Goal: Find specific page/section: Find specific page/section

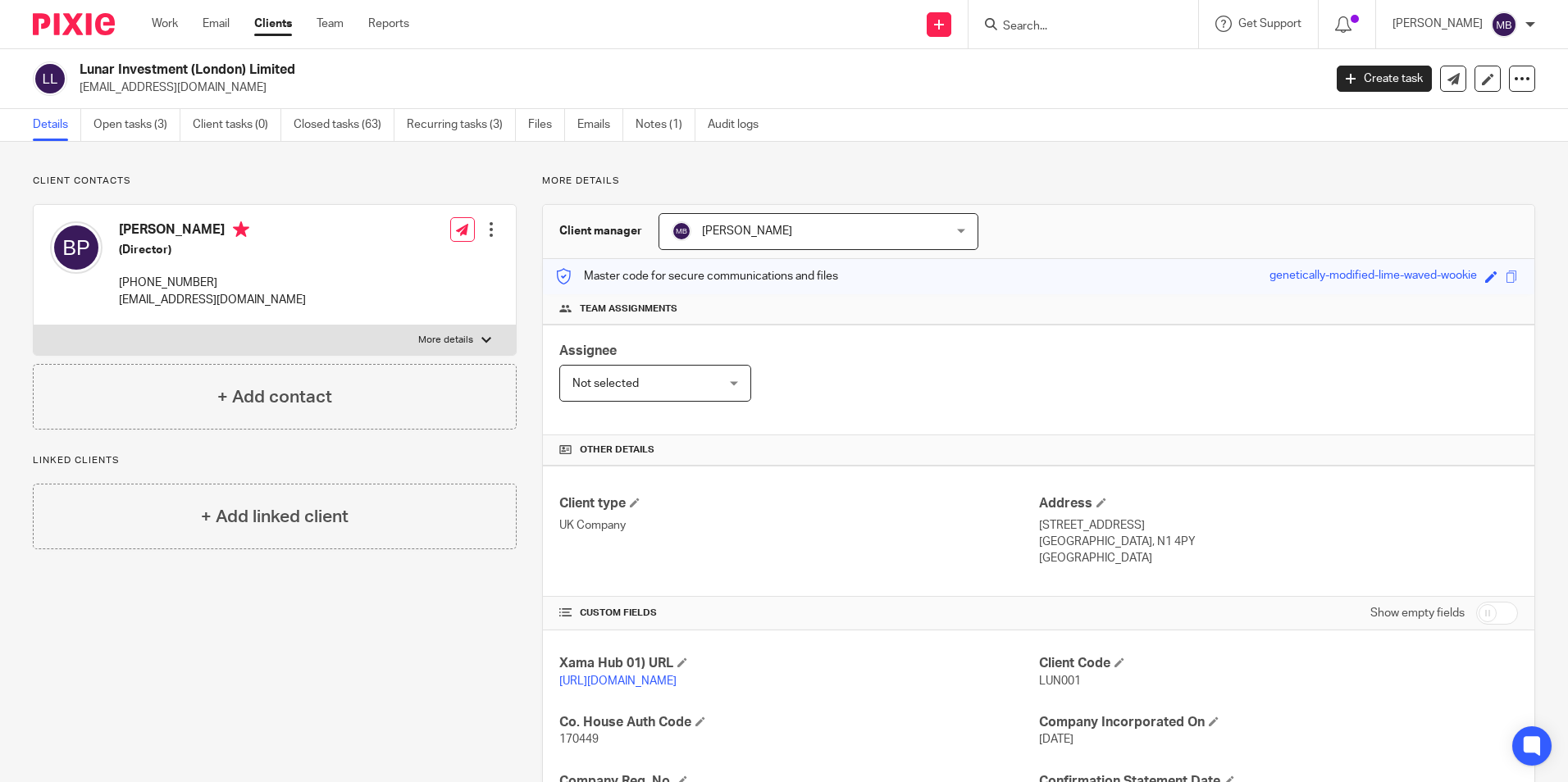
scroll to position [395, 0]
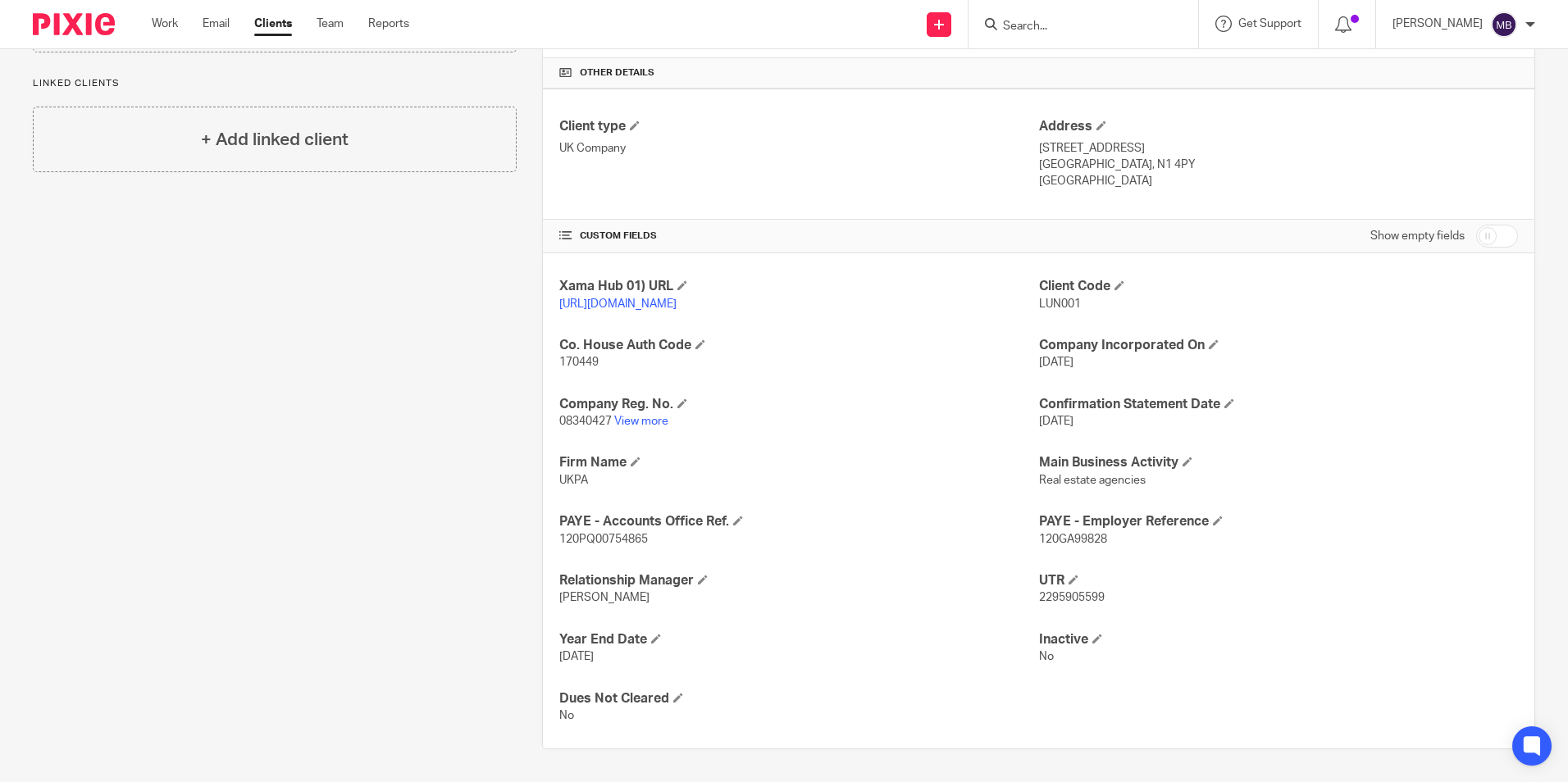
click at [1092, 29] on input "Search" at bounding box center [1075, 27] width 147 height 15
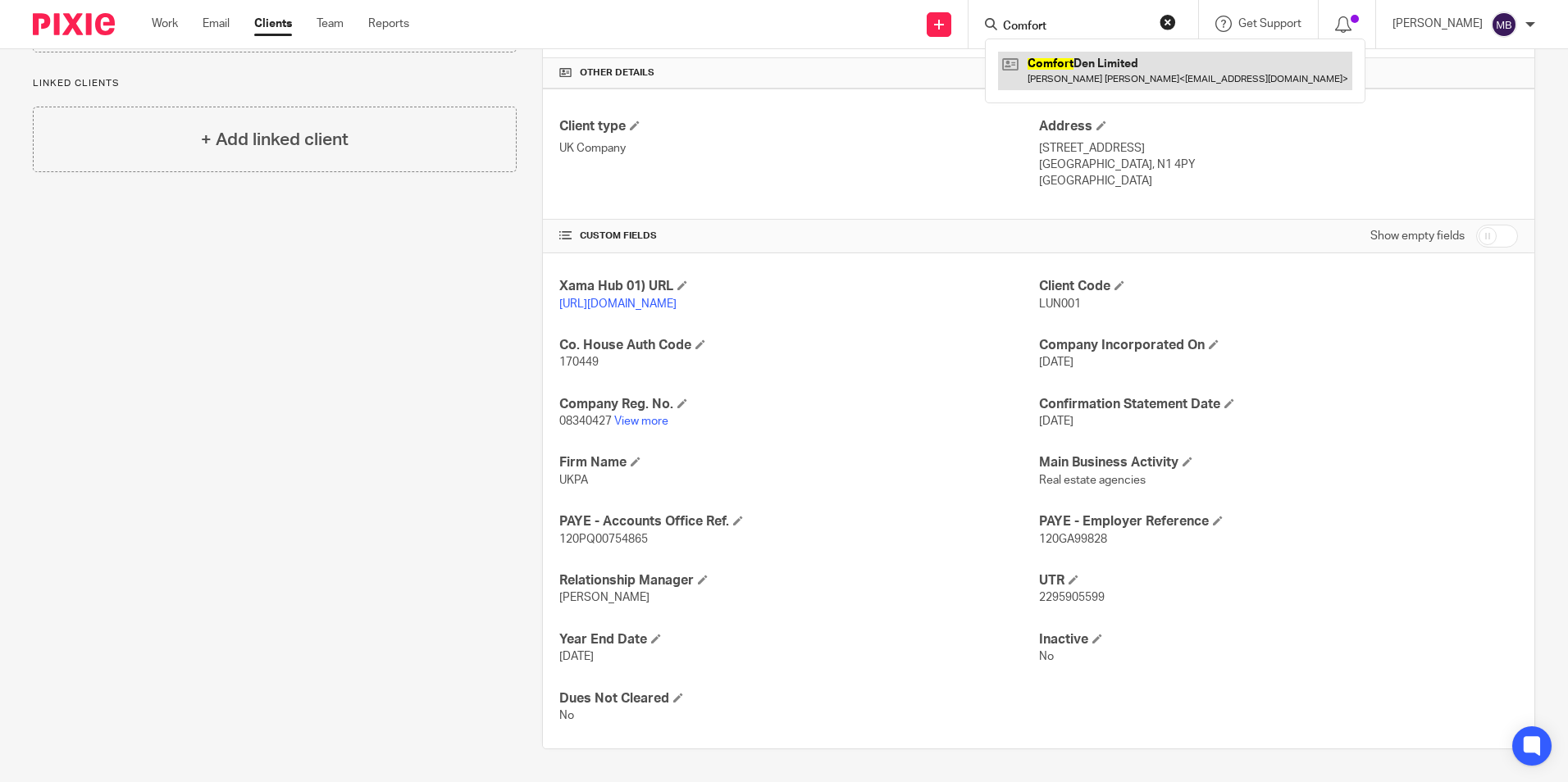
type input "Comfort"
click at [1097, 69] on link at bounding box center [1174, 70] width 354 height 38
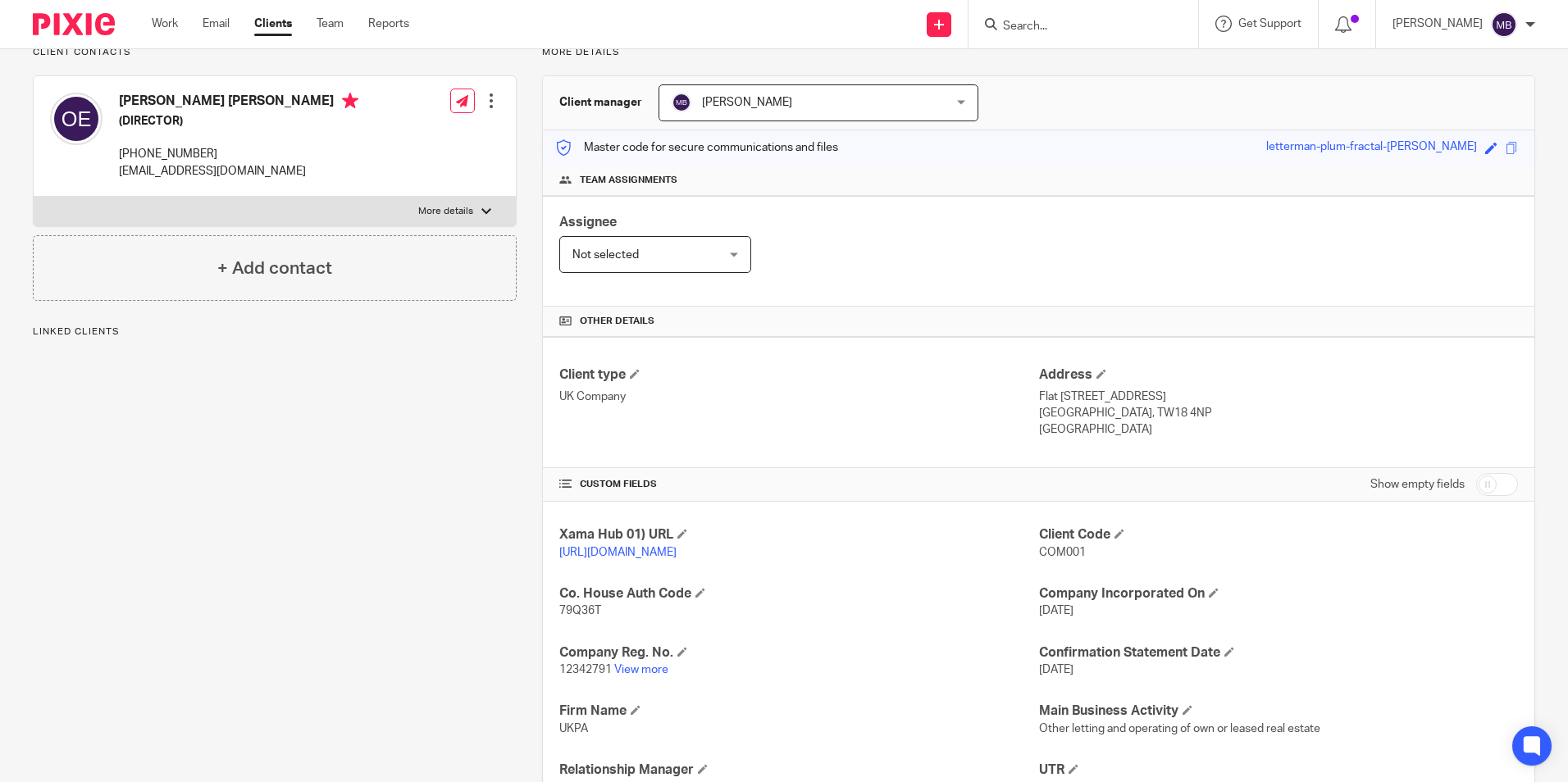
scroll to position [328, 0]
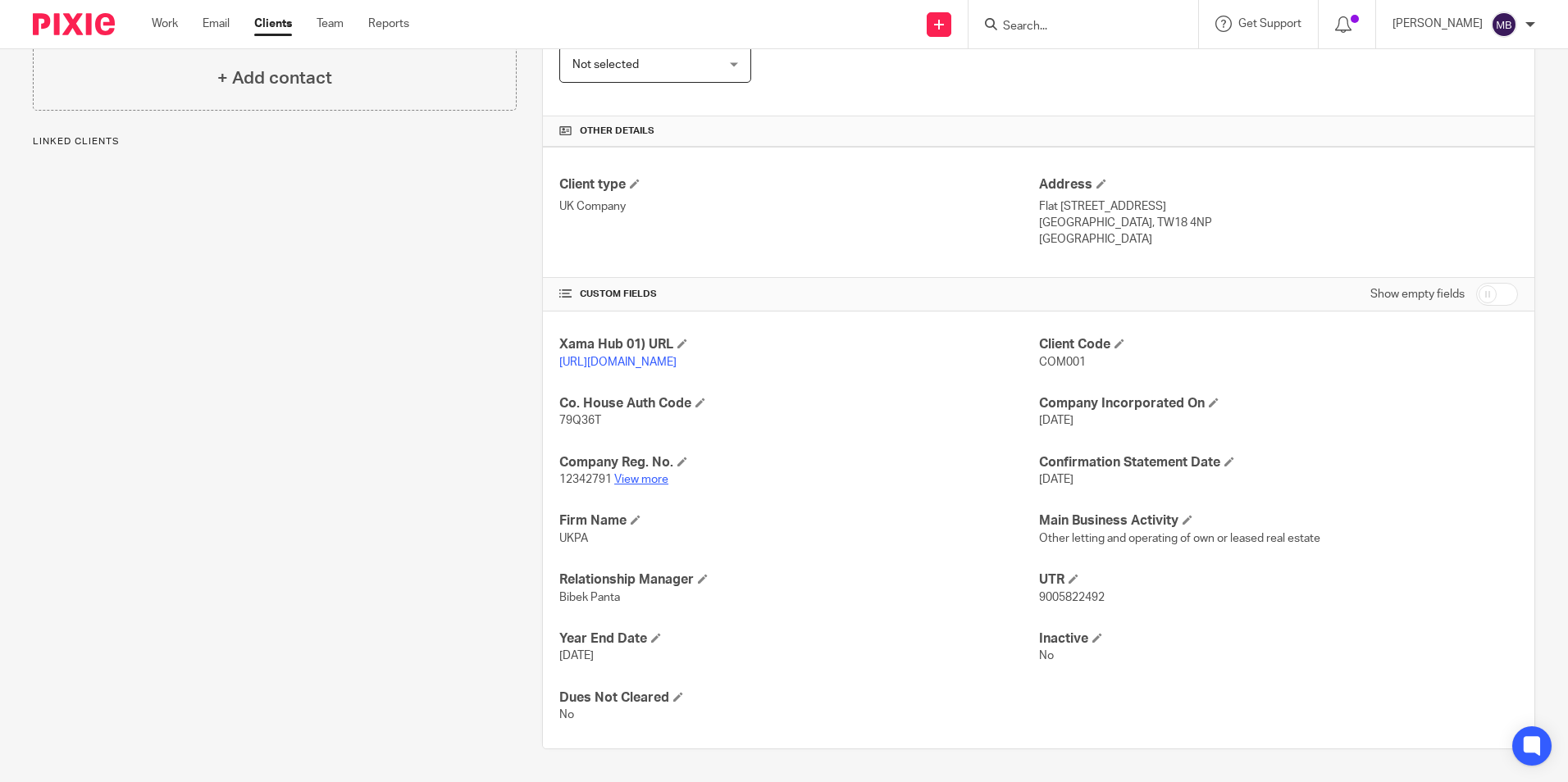
click at [643, 482] on link "View more" at bounding box center [640, 479] width 54 height 12
